Goal: Task Accomplishment & Management: Use online tool/utility

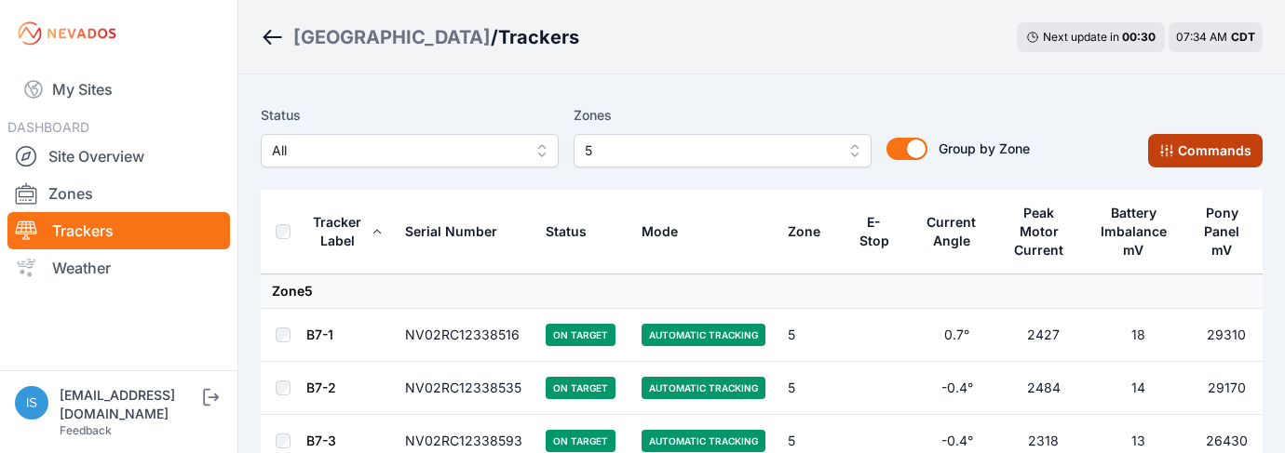
click at [1205, 149] on button "Commands" at bounding box center [1205, 151] width 114 height 34
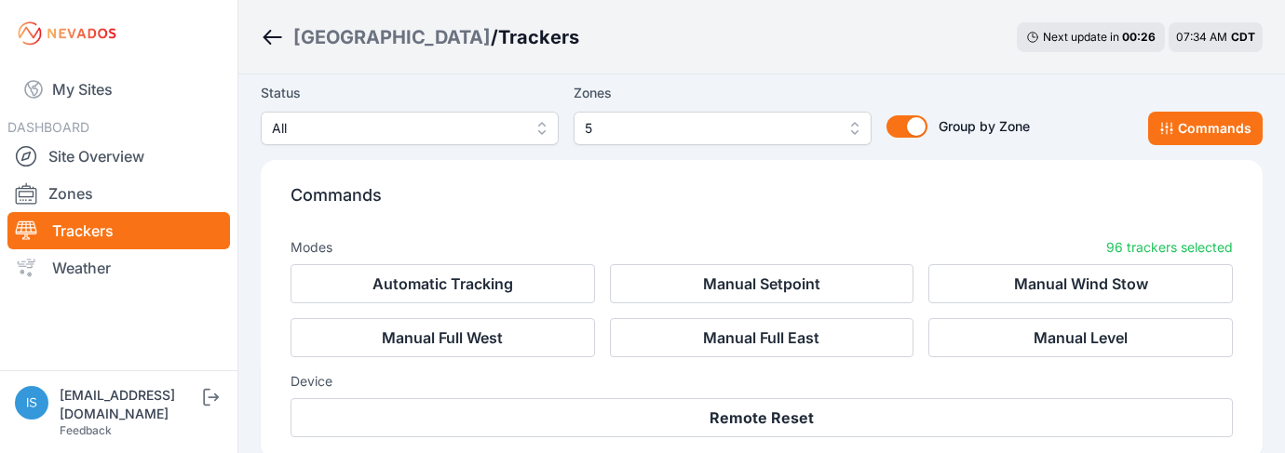
scroll to position [186, 0]
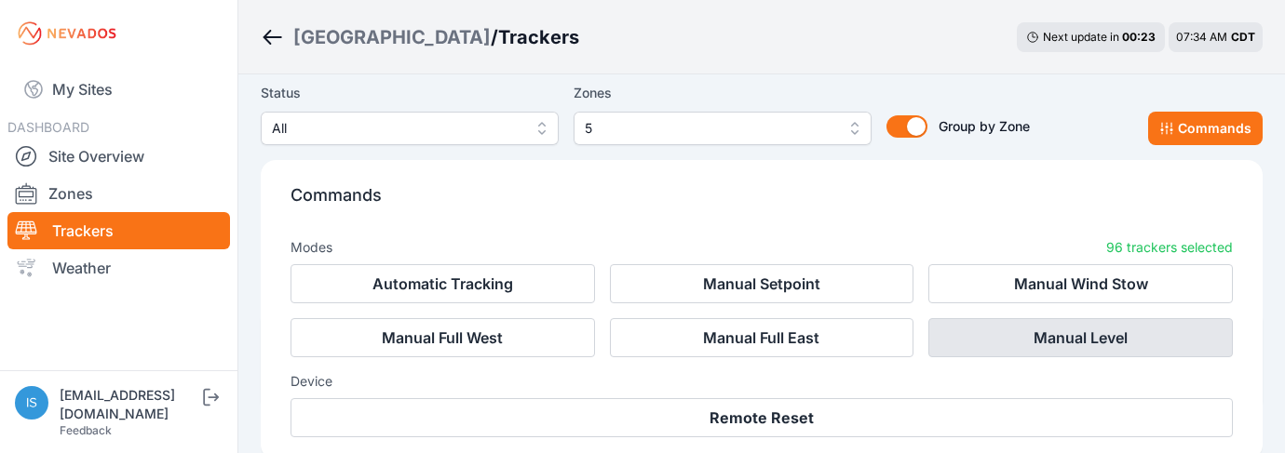
click at [1073, 346] on button "Manual Level" at bounding box center [1080, 337] width 304 height 39
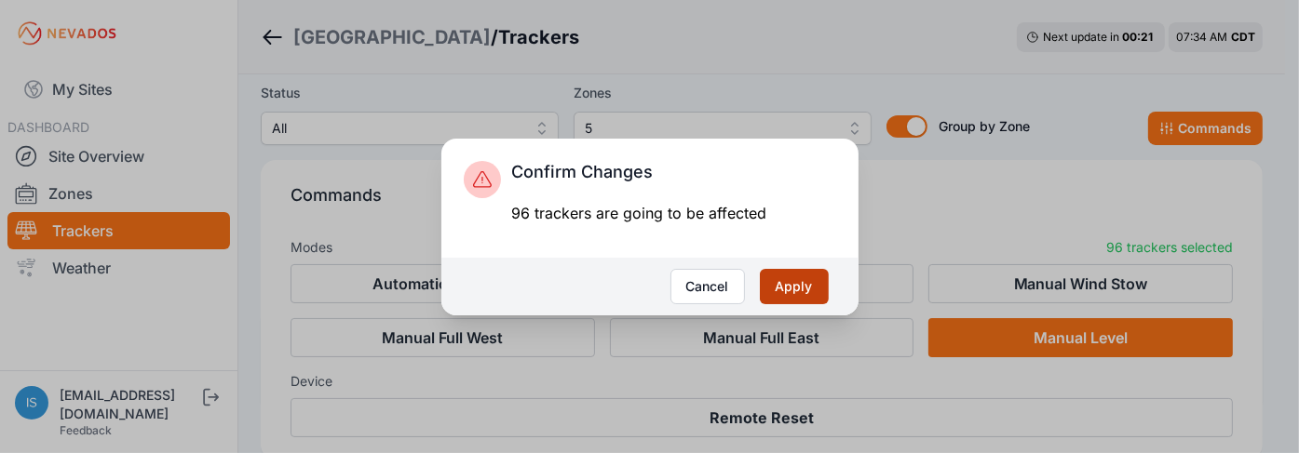
click at [808, 282] on button "Apply" at bounding box center [794, 286] width 69 height 35
